Goal: Use online tool/utility: Utilize a website feature to perform a specific function

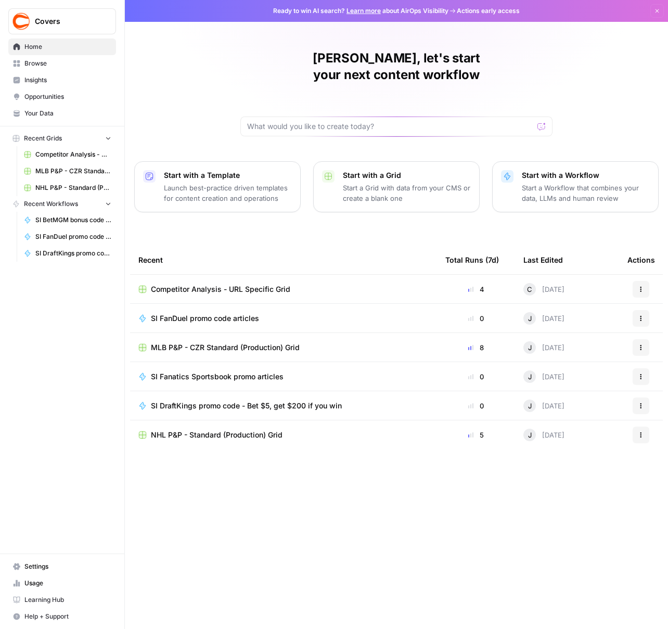
click at [43, 64] on span "Browse" at bounding box center [67, 63] width 87 height 9
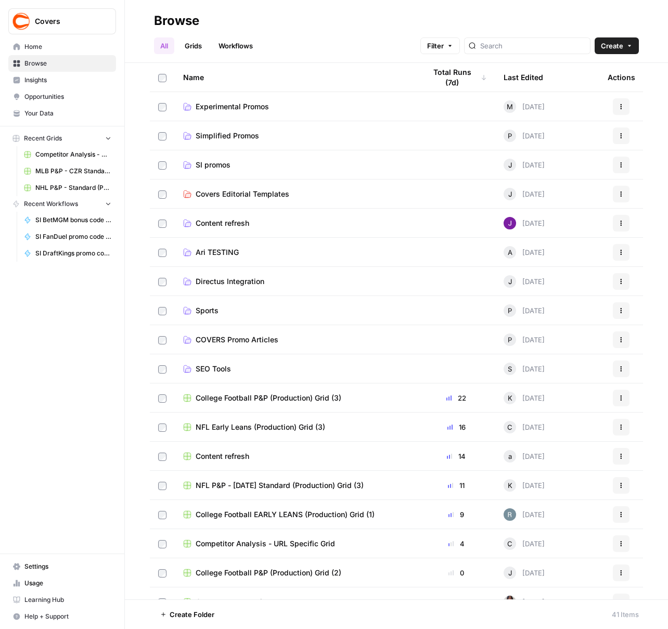
click at [250, 170] on td "SI promos" at bounding box center [296, 164] width 242 height 29
click at [224, 165] on span "SI promos" at bounding box center [213, 165] width 35 height 10
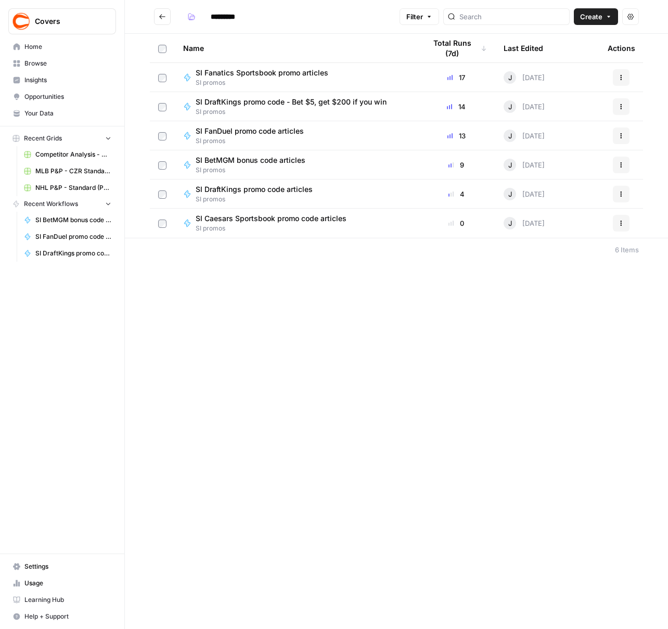
click at [275, 133] on span "SI FanDuel promo code articles" at bounding box center [250, 131] width 108 height 10
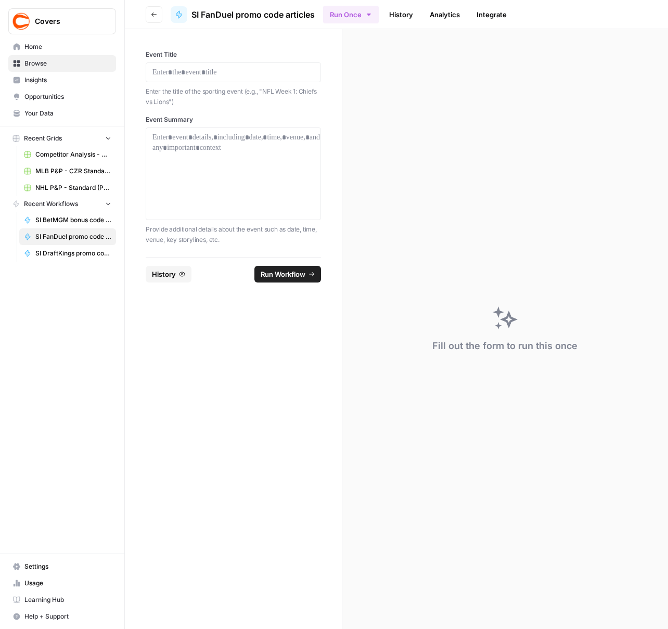
click at [200, 78] on div at bounding box center [233, 72] width 175 height 20
click at [187, 72] on p at bounding box center [233, 72] width 162 height 10
click at [248, 147] on div at bounding box center [233, 173] width 162 height 83
click at [248, 147] on div "To enrich screen reader interactions, please activate Accessibility in Grammarl…" at bounding box center [233, 173] width 162 height 83
click at [270, 269] on span "Run Workflow" at bounding box center [283, 274] width 45 height 10
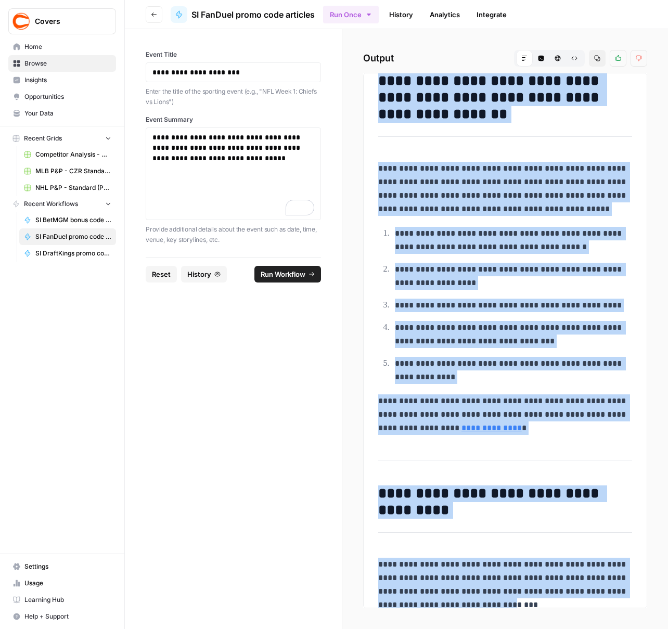
scroll to position [955, 0]
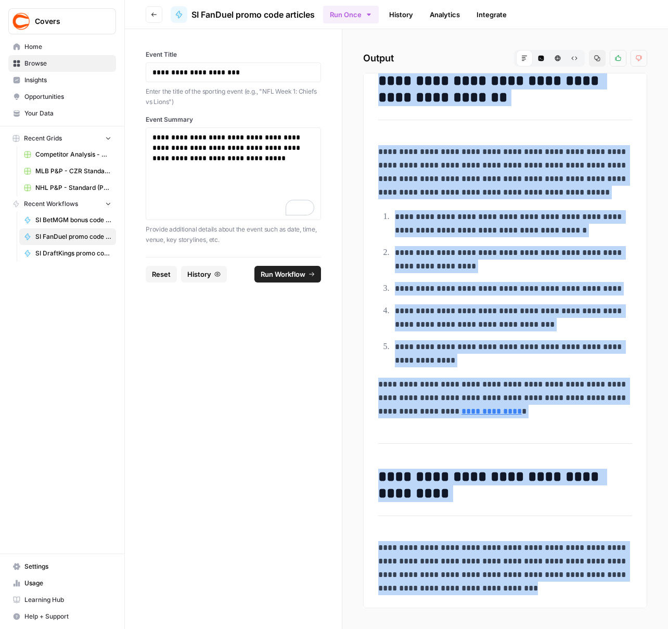
drag, startPoint x: 374, startPoint y: 93, endPoint x: 496, endPoint y: 600, distance: 521.4
click at [496, 600] on div "**********" at bounding box center [505, 340] width 284 height 535
copy div "**********"
